Goal: Task Accomplishment & Management: Manage account settings

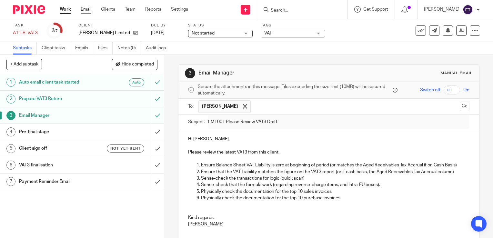
scroll to position [64, 0]
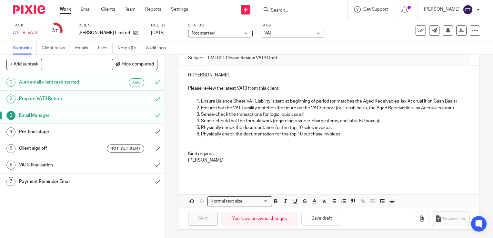
click at [84, 29] on div "Client Lorraine Mulligan Limited" at bounding box center [110, 30] width 65 height 15
click at [85, 31] on p "[PERSON_NAME] Limited" at bounding box center [104, 33] width 52 height 6
click at [84, 10] on link "Email" at bounding box center [86, 9] width 11 height 6
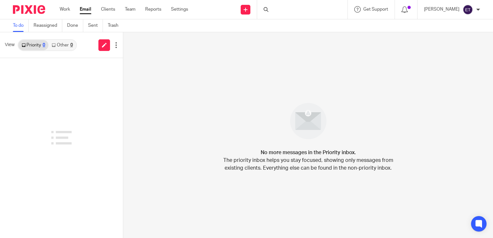
click at [103, 11] on link "Clients" at bounding box center [108, 9] width 14 height 6
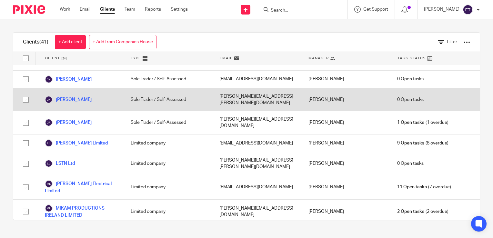
scroll to position [516, 0]
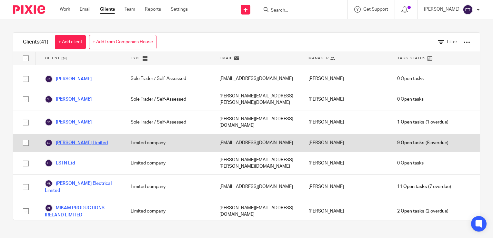
click at [77, 139] on link "[PERSON_NAME] Limited" at bounding box center [76, 143] width 63 height 8
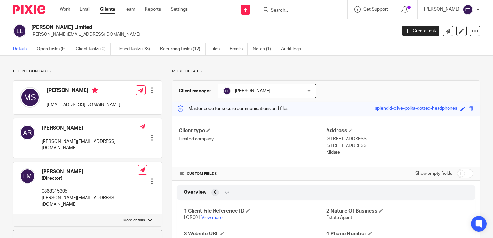
click at [46, 48] on link "Open tasks (9)" at bounding box center [54, 49] width 34 height 13
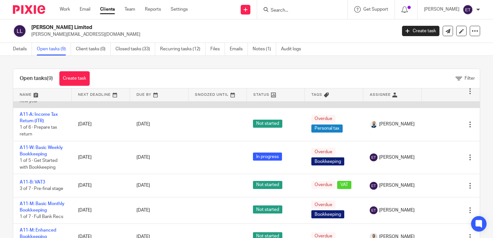
scroll to position [65, 0]
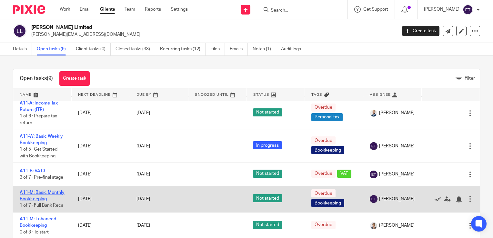
click at [30, 201] on link "A11-M: Basic Monthly Bookkeeping" at bounding box center [42, 195] width 45 height 11
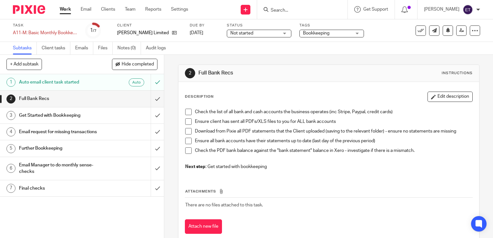
click at [188, 114] on span at bounding box center [188, 112] width 6 height 6
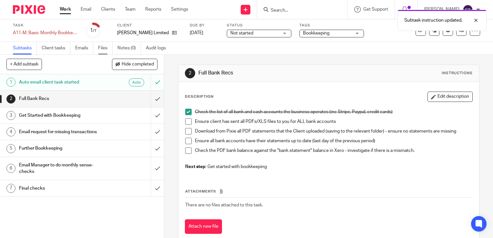
click at [100, 48] on link "Files" at bounding box center [105, 48] width 15 height 13
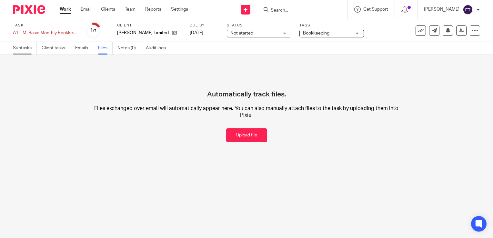
click at [26, 46] on link "Subtasks" at bounding box center [25, 48] width 24 height 13
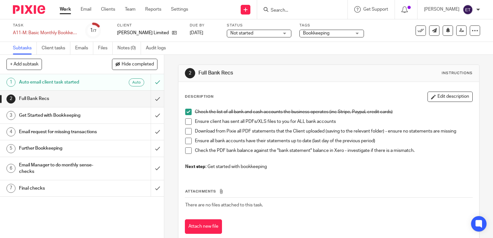
click at [61, 114] on h1 "Get Started with Bookkeeping" at bounding box center [61, 116] width 84 height 10
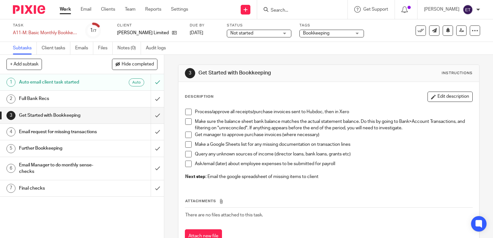
click at [185, 112] on span at bounding box center [188, 112] width 6 height 6
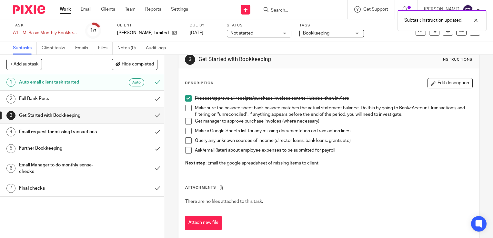
scroll to position [25, 0]
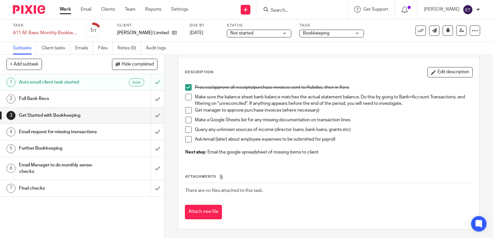
click at [186, 108] on span at bounding box center [188, 110] width 6 height 6
click at [185, 128] on span at bounding box center [188, 129] width 6 height 6
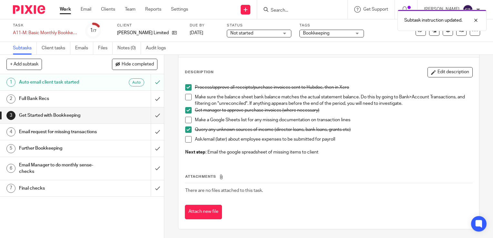
click at [185, 137] on span at bounding box center [188, 139] width 6 height 6
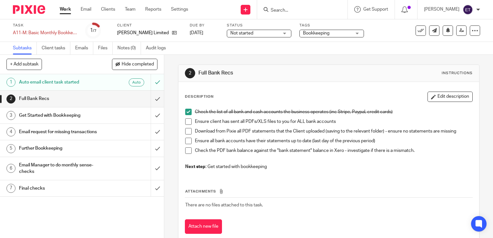
click at [25, 49] on link "Subtasks" at bounding box center [25, 48] width 24 height 13
click at [52, 49] on link "Client tasks" at bounding box center [56, 48] width 29 height 13
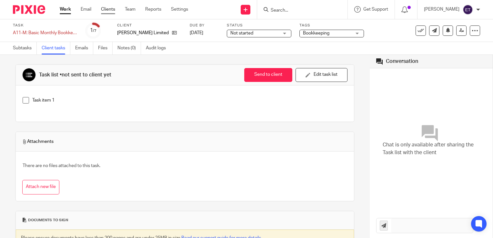
drag, startPoint x: 106, startPoint y: 8, endPoint x: 105, endPoint y: 11, distance: 3.3
click at [106, 8] on link "Clients" at bounding box center [108, 9] width 14 height 6
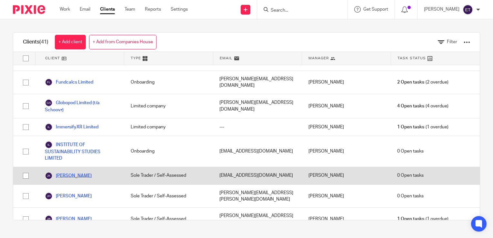
scroll to position [452, 0]
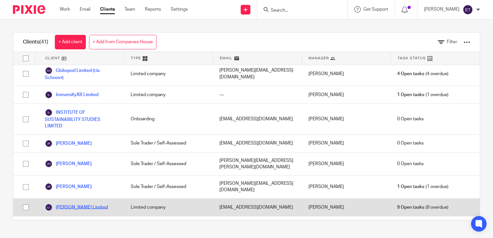
click at [75, 204] on link "[PERSON_NAME] Limited" at bounding box center [76, 208] width 63 height 8
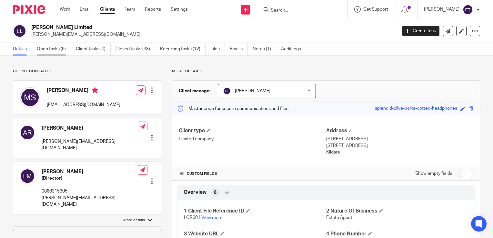
click at [49, 47] on link "Open tasks (9)" at bounding box center [54, 49] width 34 height 13
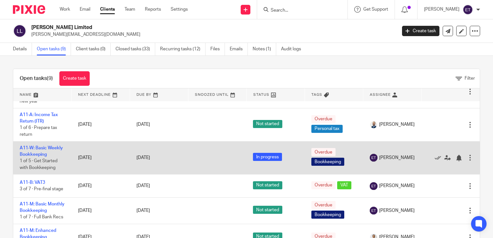
scroll to position [65, 0]
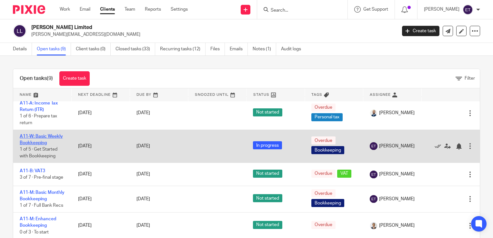
click at [32, 144] on link "A11-W: Basic Weekly Bookkeeping" at bounding box center [41, 139] width 43 height 11
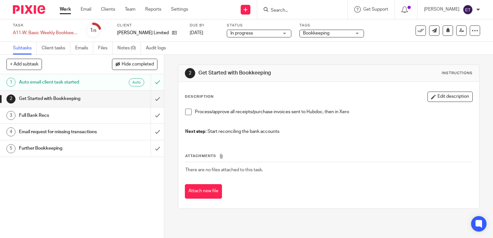
click at [57, 107] on link "3 Full Bank Recs" at bounding box center [75, 115] width 151 height 16
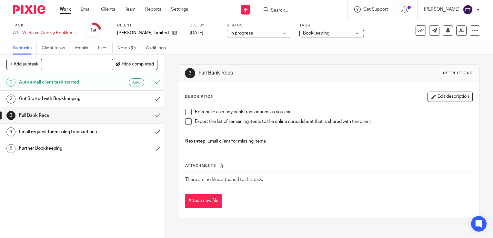
click at [56, 128] on h1 "Email request for missing transactions" at bounding box center [61, 132] width 84 height 10
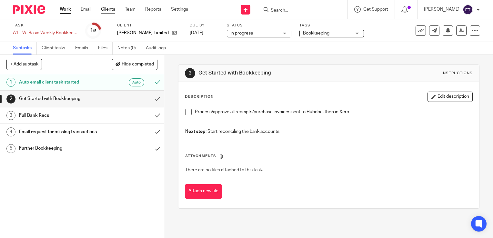
click at [112, 9] on link "Clients" at bounding box center [108, 9] width 14 height 6
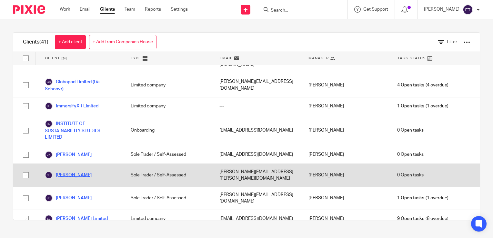
scroll to position [452, 0]
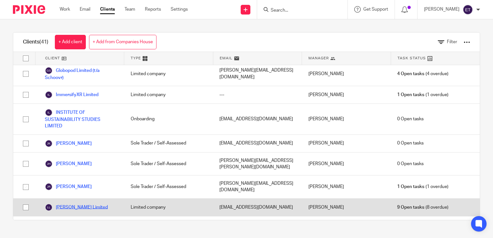
click at [71, 204] on link "[PERSON_NAME] Limited" at bounding box center [76, 208] width 63 height 8
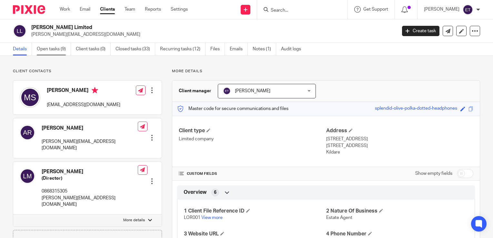
click at [49, 47] on link "Open tasks (9)" at bounding box center [54, 49] width 34 height 13
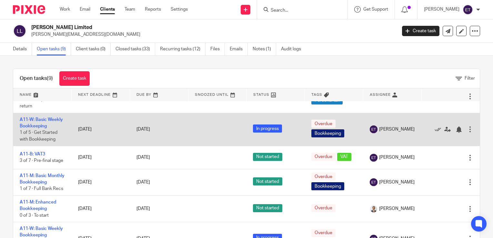
scroll to position [97, 0]
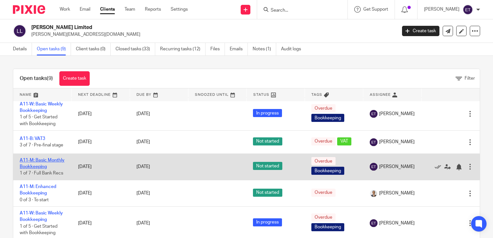
click at [31, 169] on link "A11-M: Basic Monthly Bookkeeping" at bounding box center [42, 163] width 45 height 11
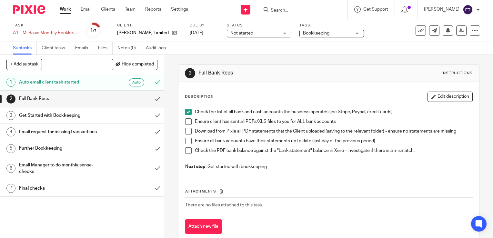
click at [63, 116] on h1 "Get Started with Bookkeeping" at bounding box center [61, 116] width 84 height 10
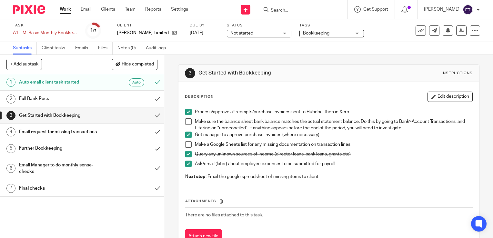
click at [78, 115] on h1 "Get Started with Bookkeeping" at bounding box center [61, 116] width 84 height 10
click at [186, 145] on span at bounding box center [188, 144] width 6 height 6
